Goal: Information Seeking & Learning: Learn about a topic

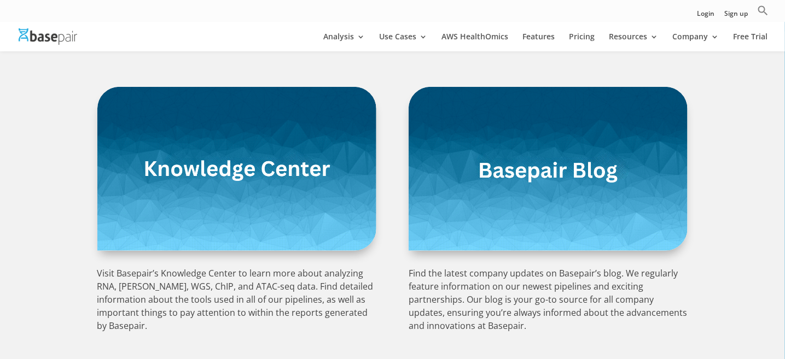
scroll to position [182, 0]
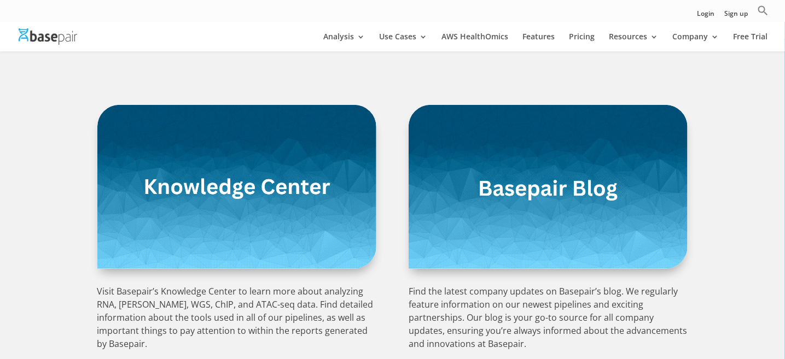
click at [311, 234] on img at bounding box center [236, 187] width 279 height 164
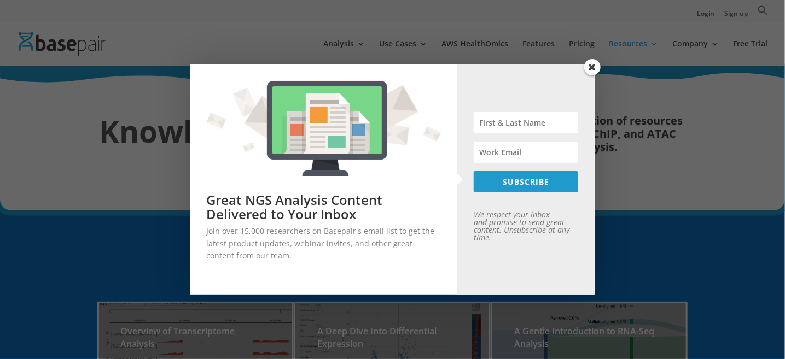
click at [597, 67] on span at bounding box center [592, 67] width 16 height 16
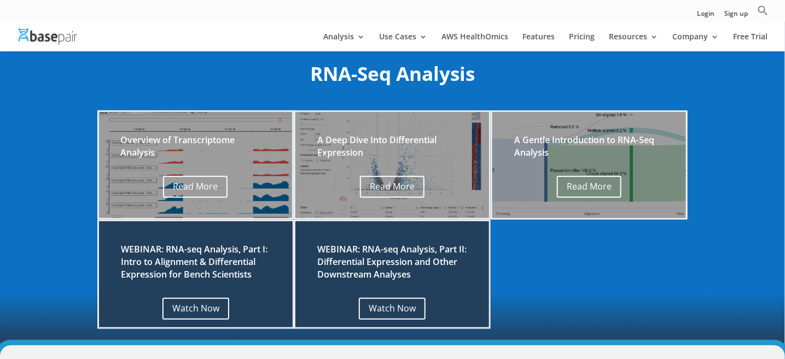
scroll to position [182, 0]
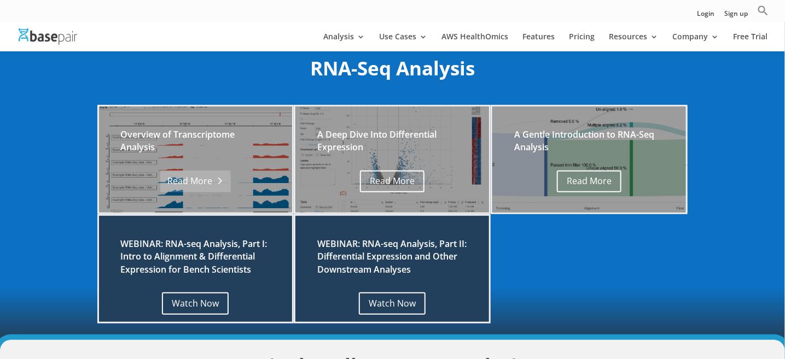
click at [181, 183] on link "Read More" at bounding box center [195, 182] width 71 height 22
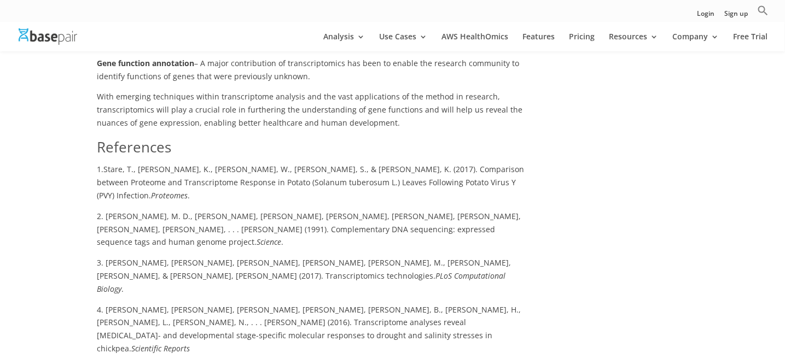
scroll to position [1185, 0]
